Goal: Information Seeking & Learning: Learn about a topic

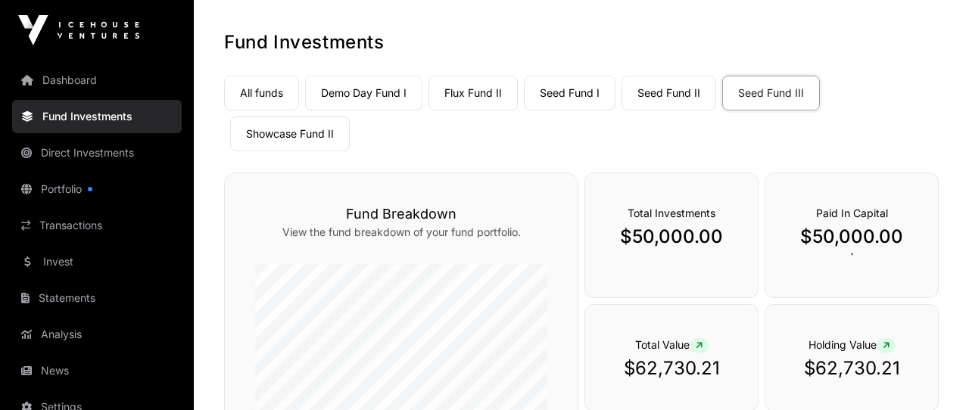
scroll to position [65, 0]
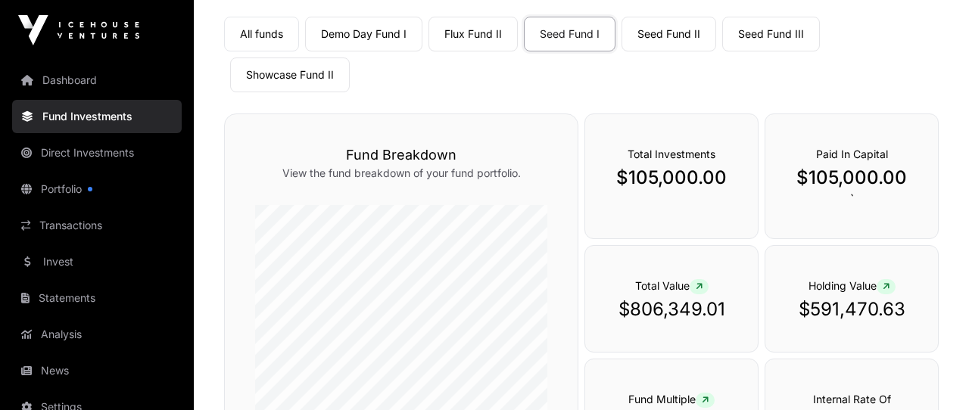
scroll to position [121, 0]
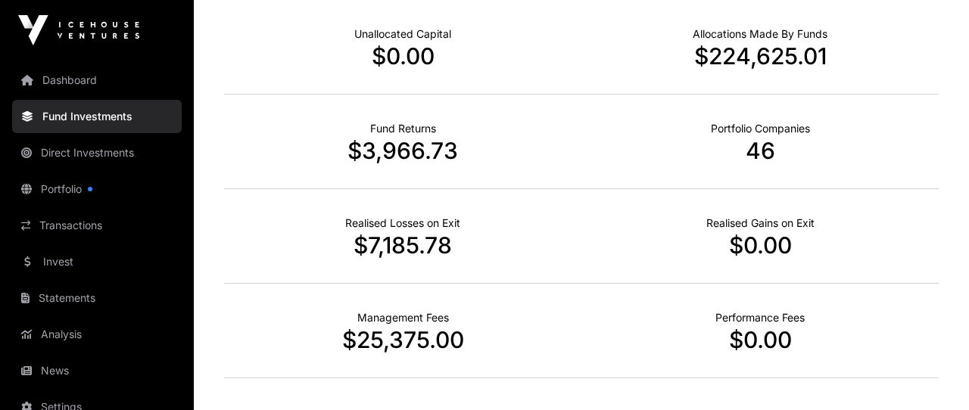
scroll to position [614, 0]
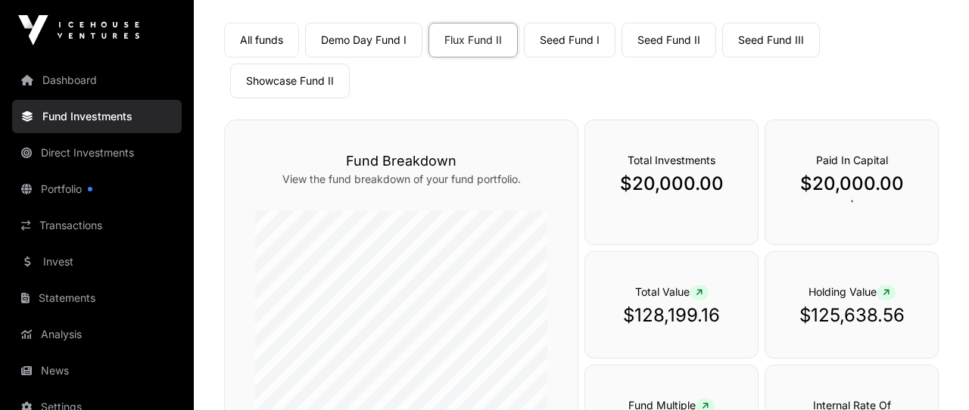
scroll to position [116, 0]
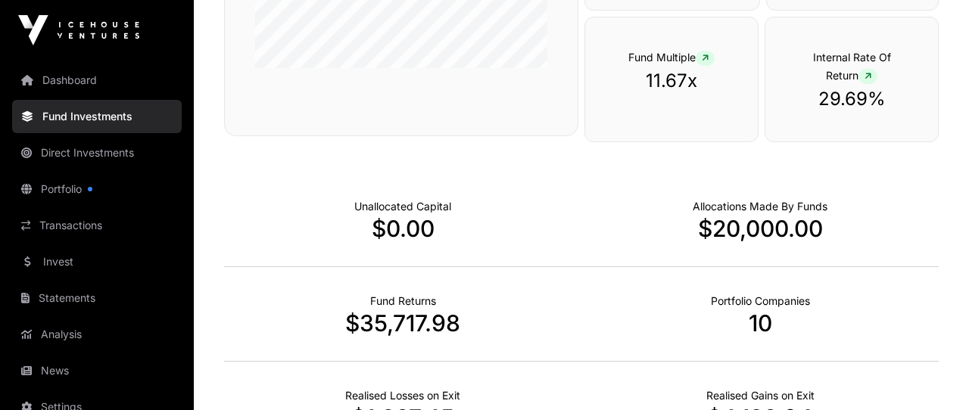
scroll to position [495, 0]
